Goal: Understand process/instructions: Learn how to perform a task or action

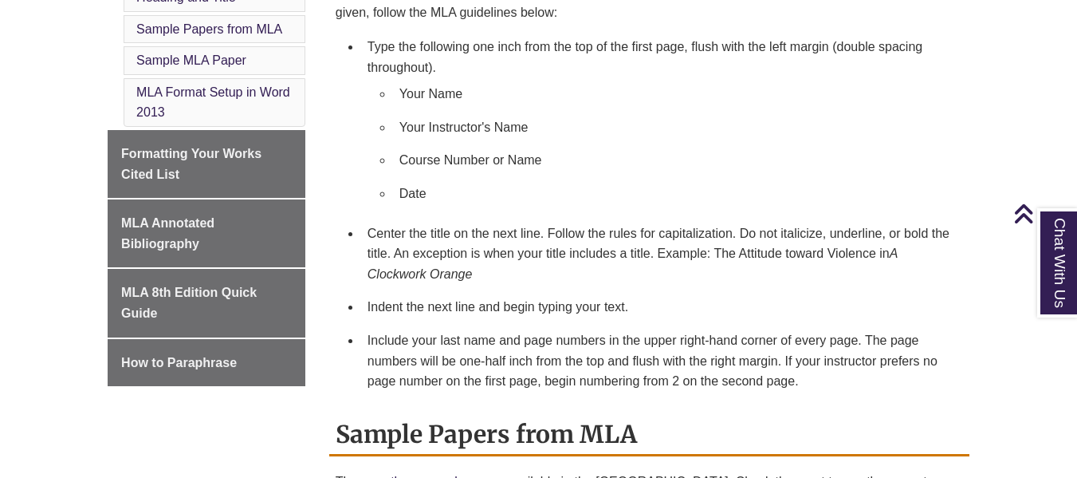
scroll to position [837, 0]
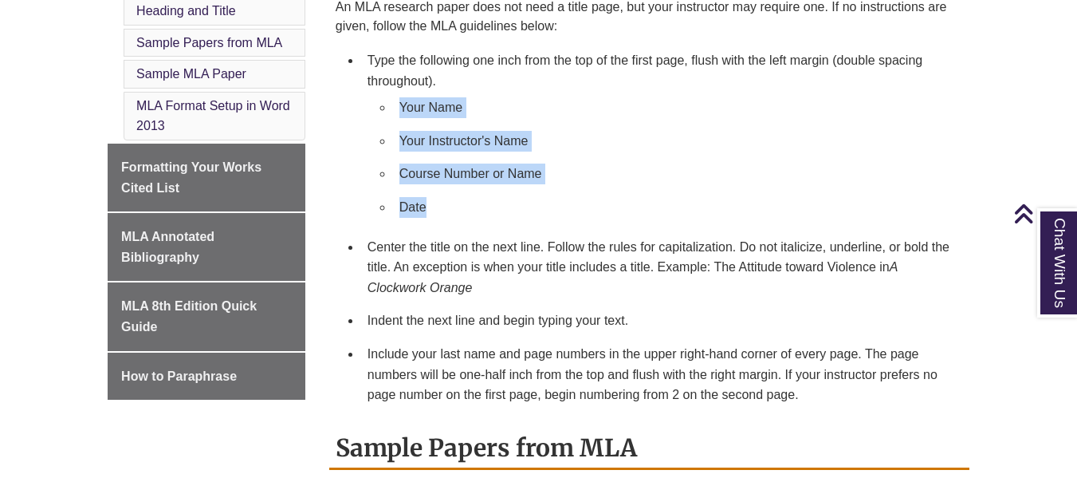
drag, startPoint x: 397, startPoint y: 100, endPoint x: 445, endPoint y: 197, distance: 107.7
click at [445, 197] on ul "Your Name Your Instructor's Name Course Number or Name Date" at bounding box center [662, 157] width 589 height 132
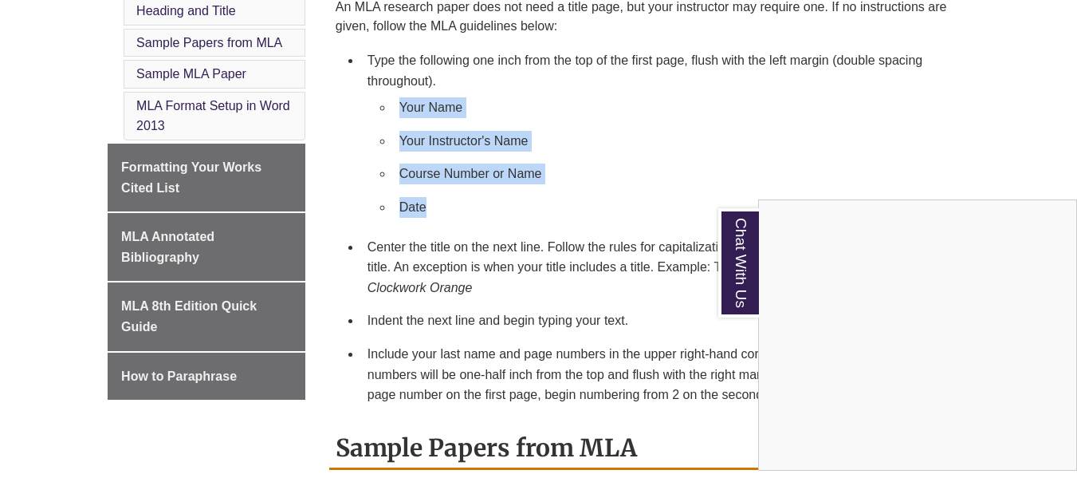
copy ul "Your Name Your Instructor's Name Course Number or Name Date"
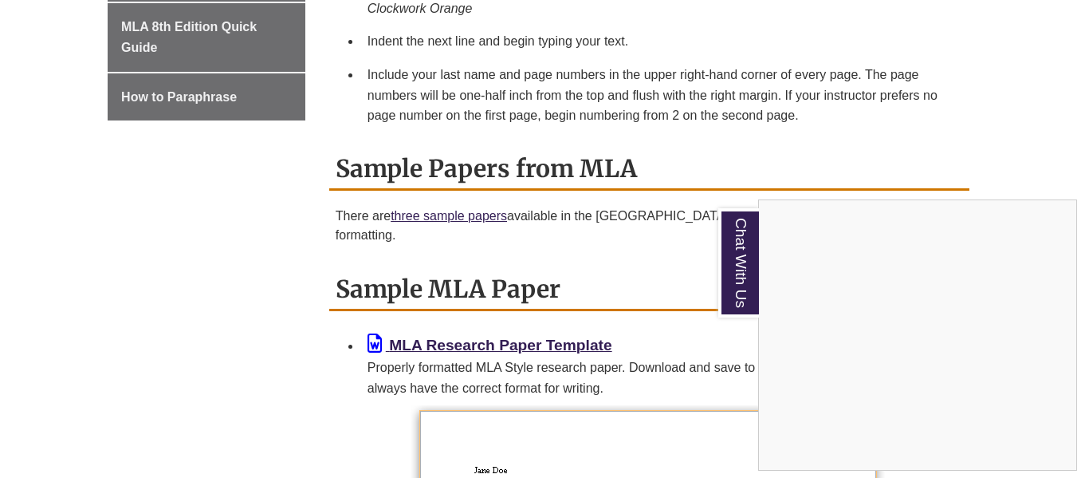
scroll to position [1156, 0]
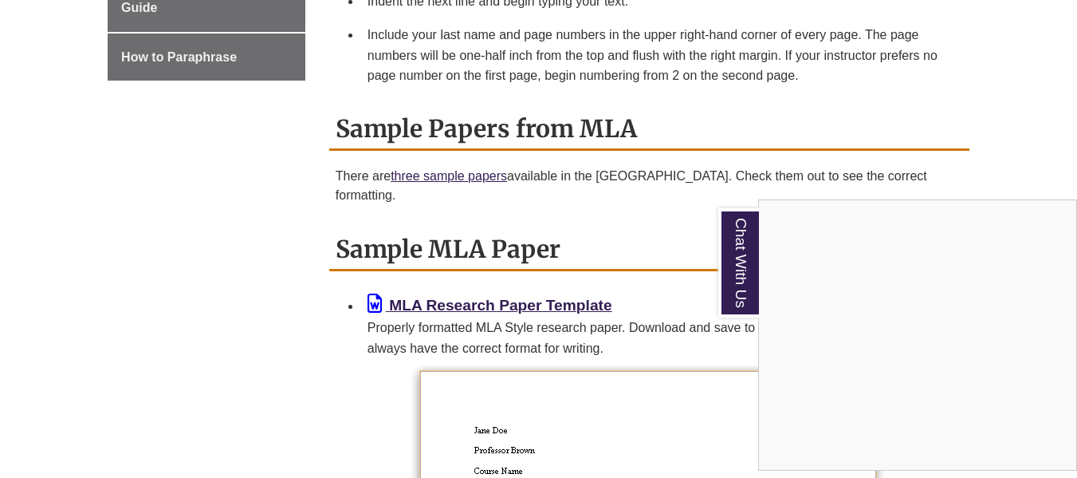
click at [465, 175] on div "Chat With Us" at bounding box center [538, 239] width 1077 height 478
click at [465, 175] on link "three sample papers" at bounding box center [449, 176] width 116 height 14
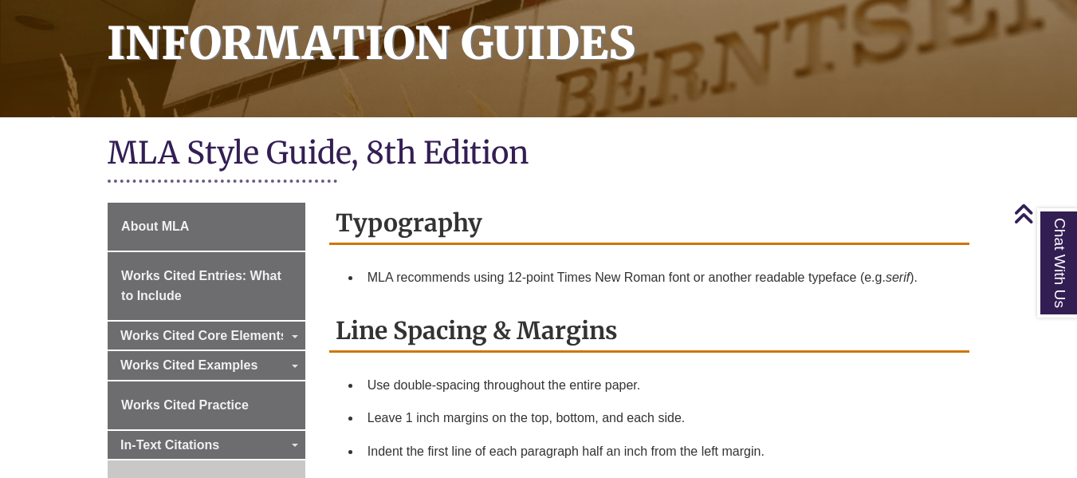
scroll to position [207, 0]
